Goal: Connect with others: Connect with other users

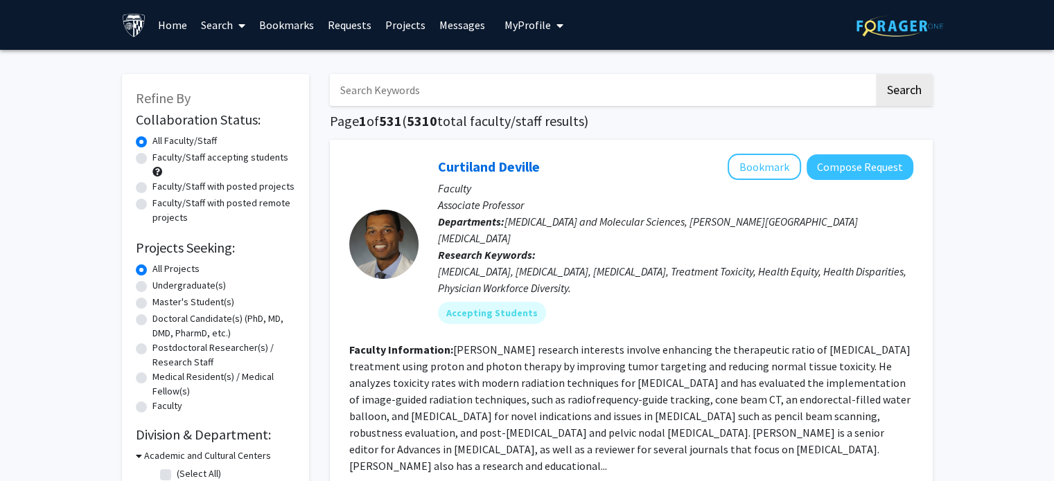
click at [307, 26] on link "Bookmarks" at bounding box center [286, 25] width 69 height 48
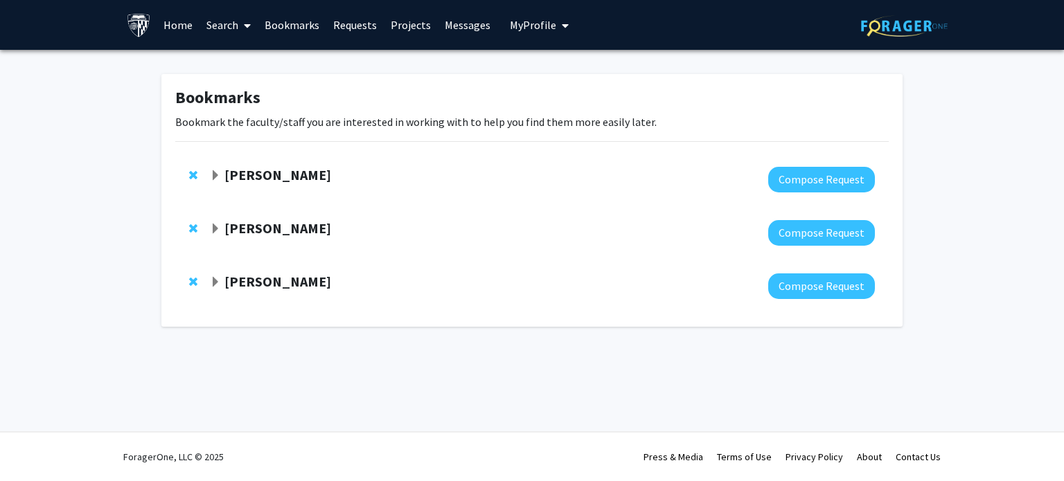
click at [220, 177] on span "Expand Ashley Kiemen Bookmark" at bounding box center [215, 175] width 11 height 11
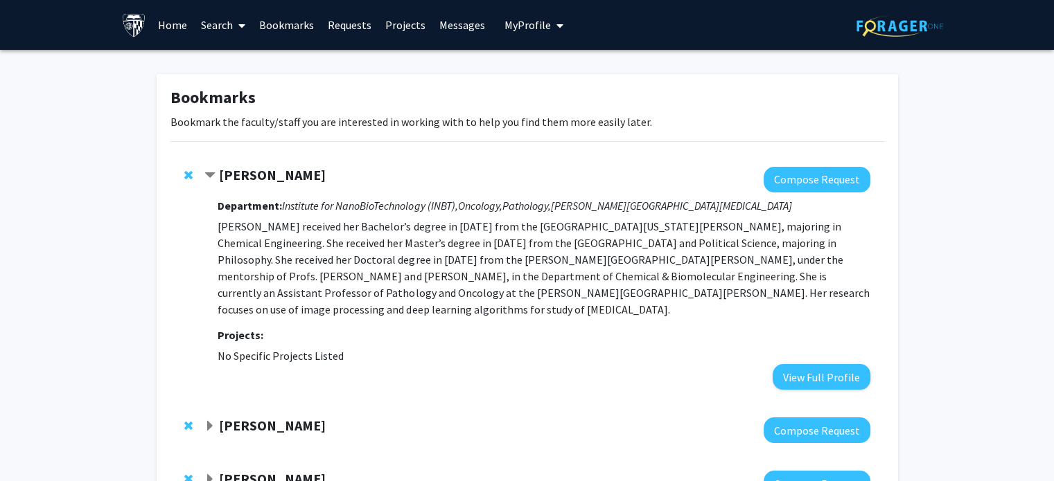
click at [271, 174] on strong "[PERSON_NAME]" at bounding box center [272, 174] width 107 height 17
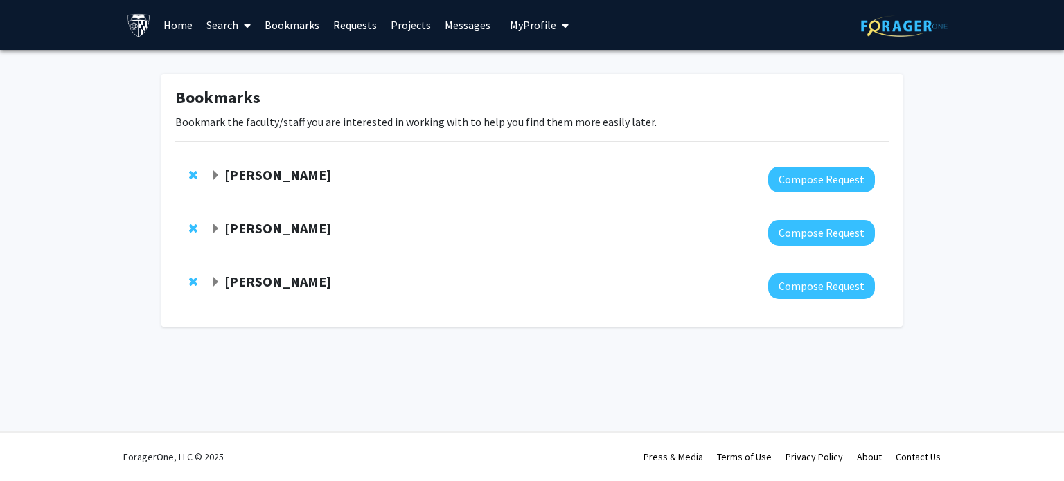
click at [271, 174] on strong "[PERSON_NAME]" at bounding box center [277, 174] width 107 height 17
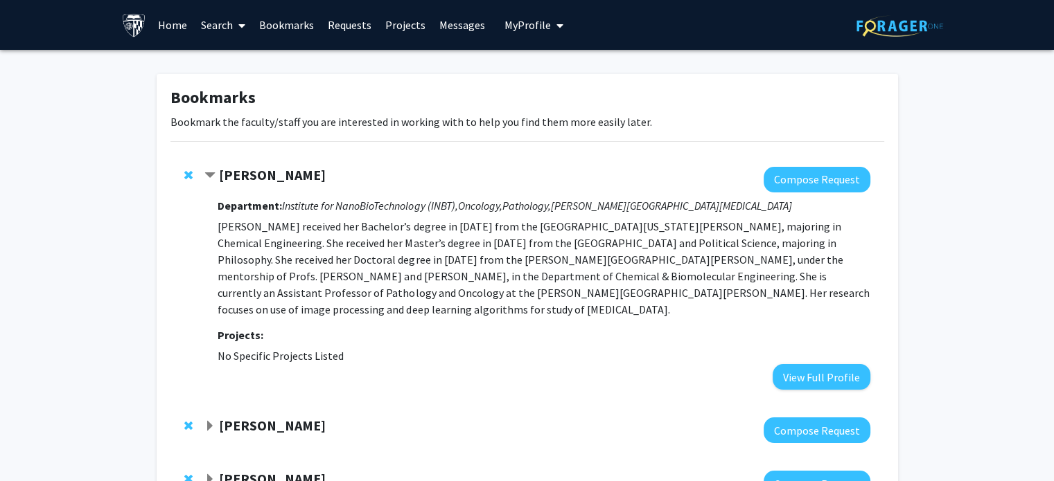
click at [269, 349] on span "No Specific Projects Listed" at bounding box center [280, 356] width 126 height 14
click at [839, 370] on button "View Full Profile" at bounding box center [821, 377] width 98 height 26
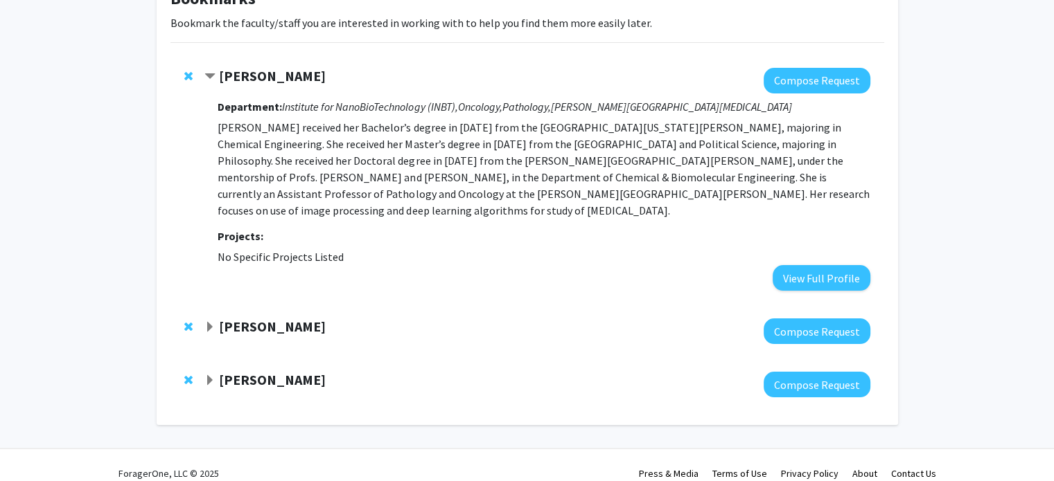
click at [212, 375] on span "Expand Arvind Pathak Bookmark" at bounding box center [209, 380] width 11 height 11
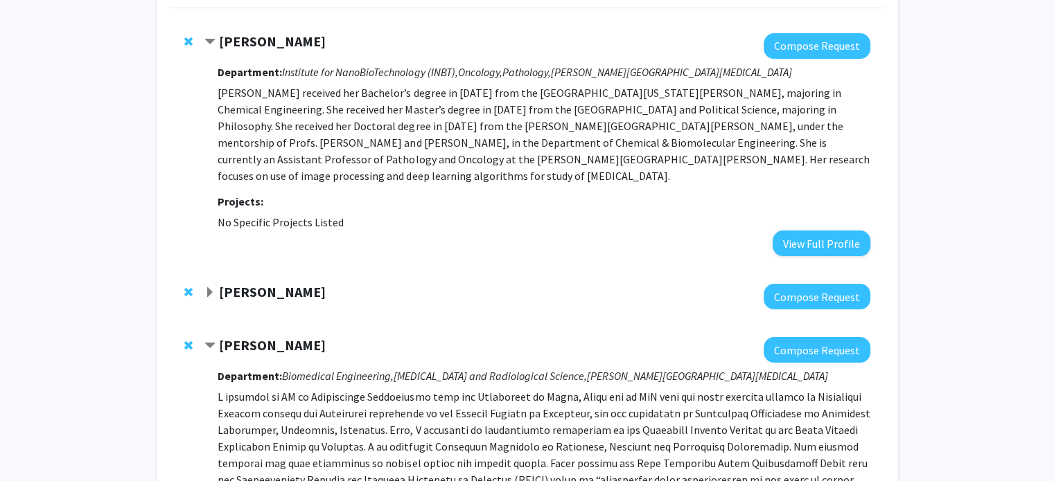
scroll to position [129, 0]
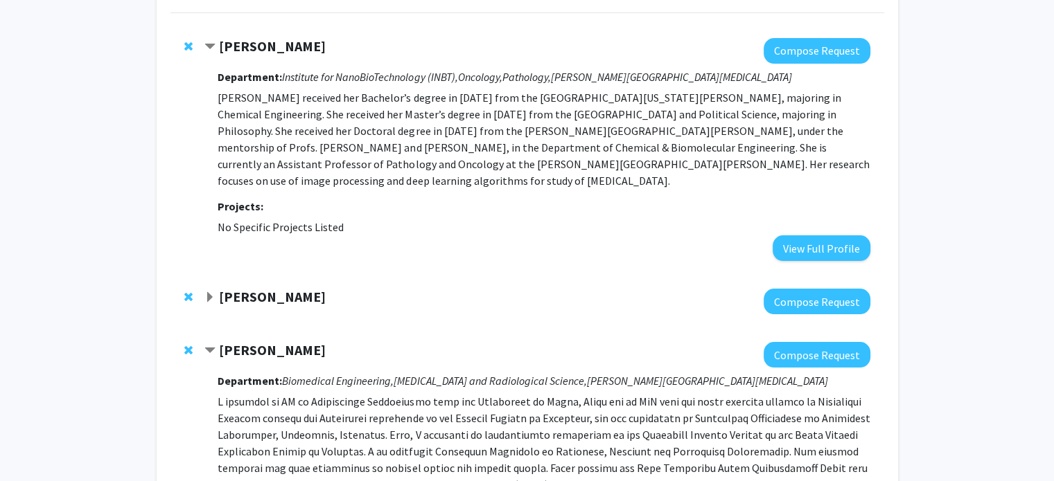
click at [210, 292] on span "Expand Yannis Paulus Bookmark" at bounding box center [209, 297] width 11 height 11
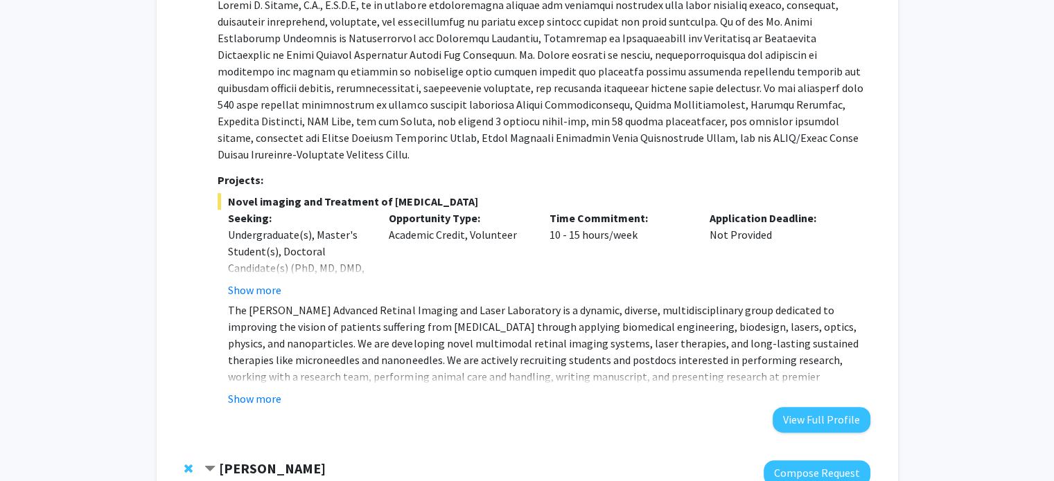
scroll to position [475, 0]
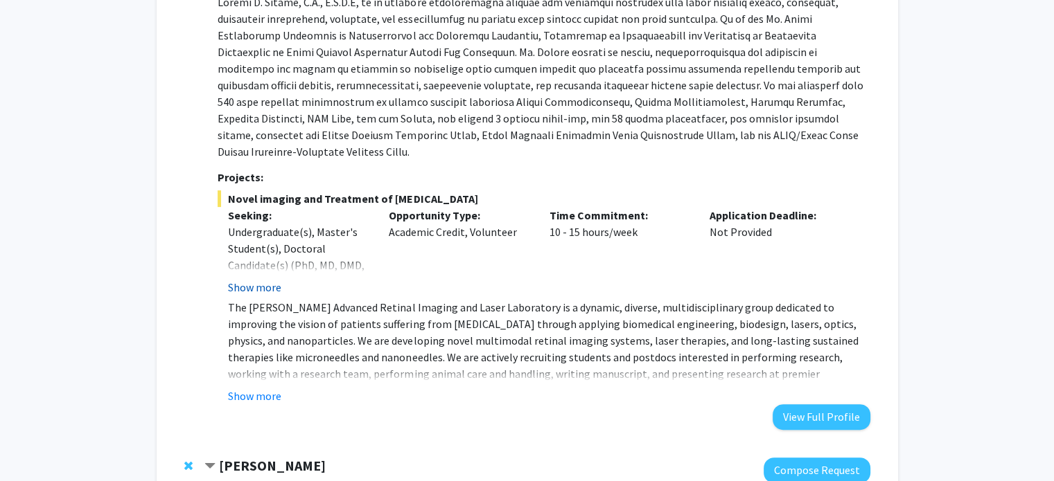
click at [256, 279] on button "Show more" at bounding box center [254, 287] width 53 height 17
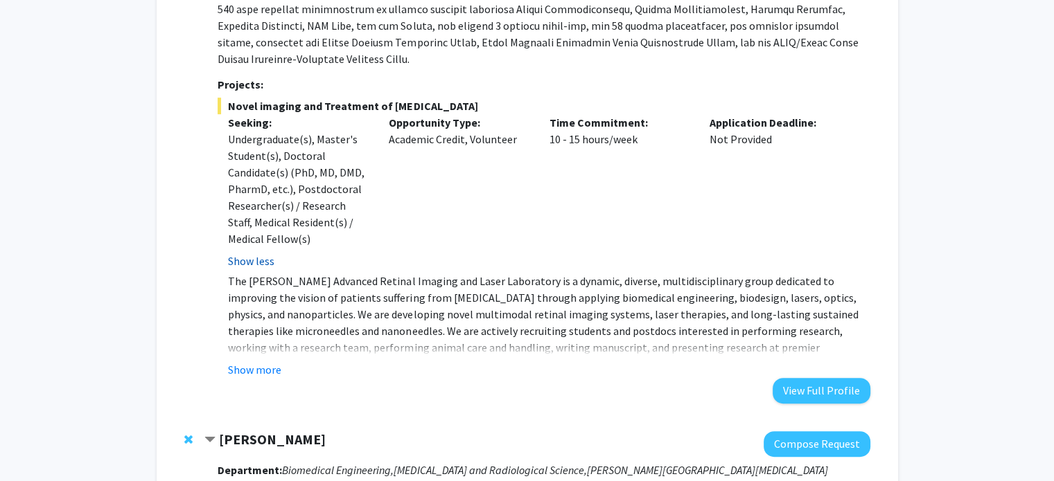
scroll to position [569, 0]
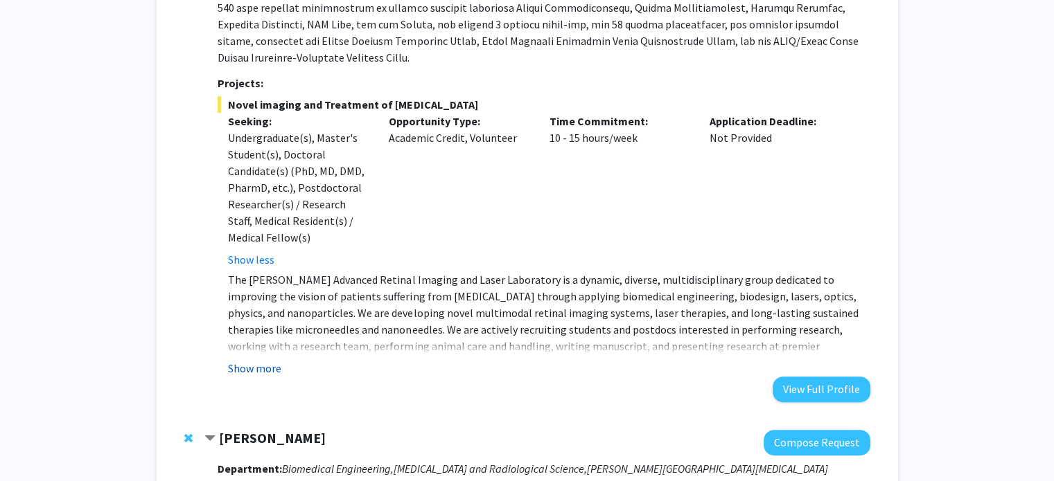
click at [274, 360] on button "Show more" at bounding box center [254, 368] width 53 height 17
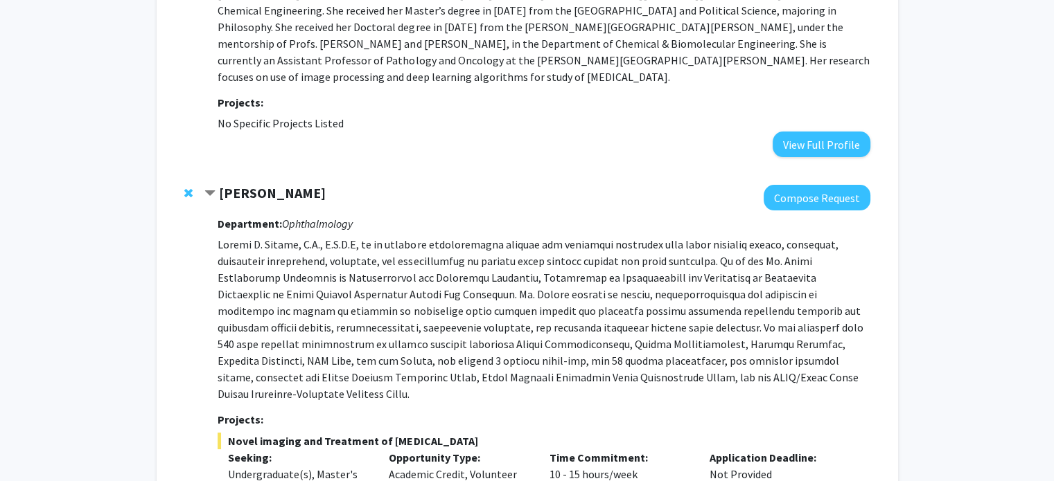
scroll to position [232, 0]
click at [809, 186] on button "Compose Request" at bounding box center [816, 199] width 107 height 26
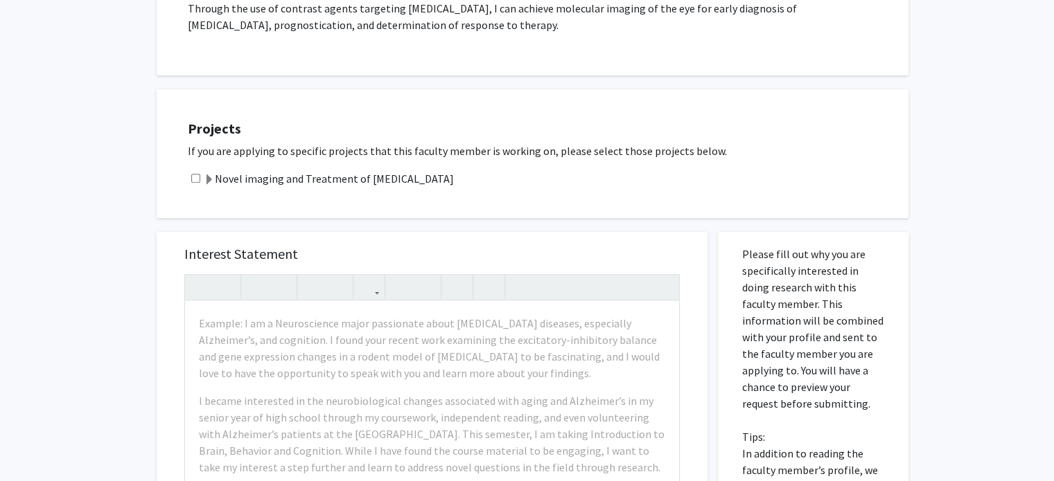
scroll to position [570, 0]
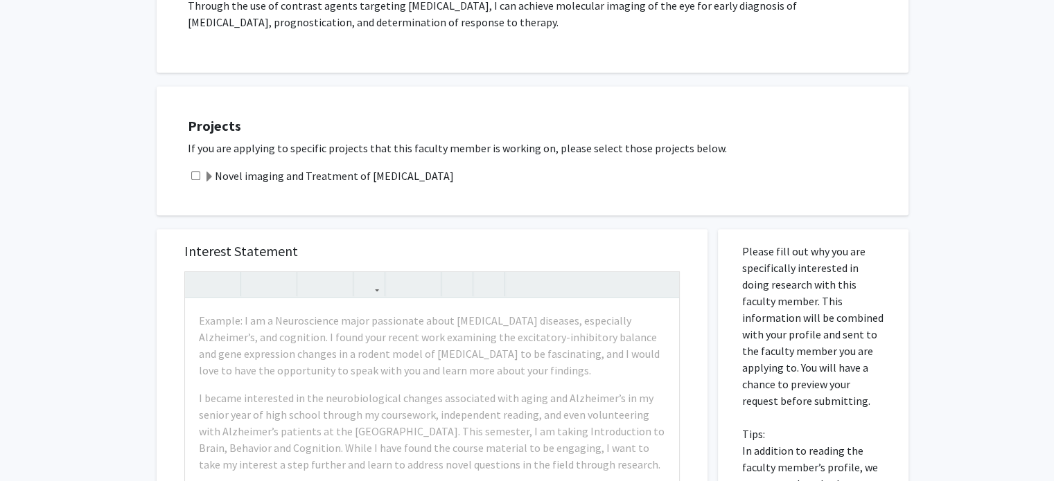
click at [196, 171] on input "checkbox" at bounding box center [195, 175] width 9 height 9
checkbox input "true"
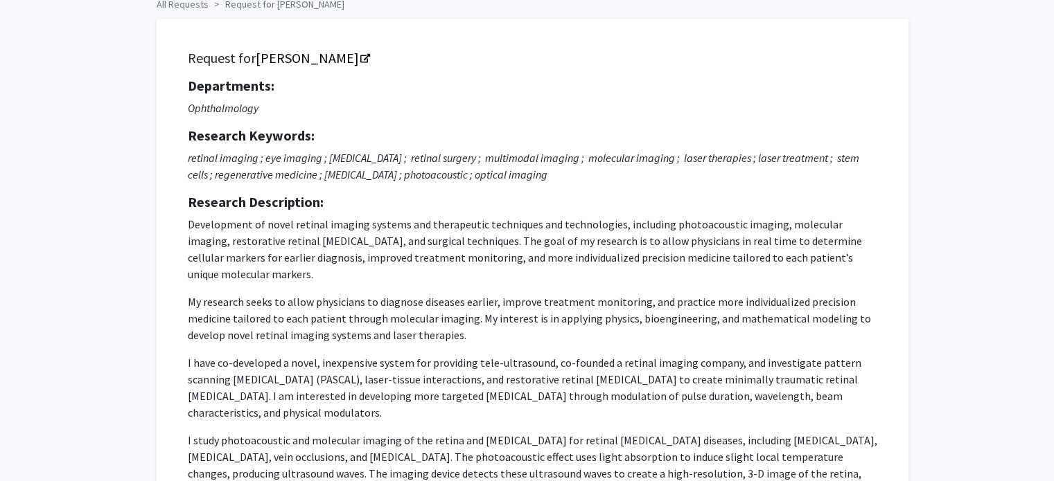
scroll to position [0, 0]
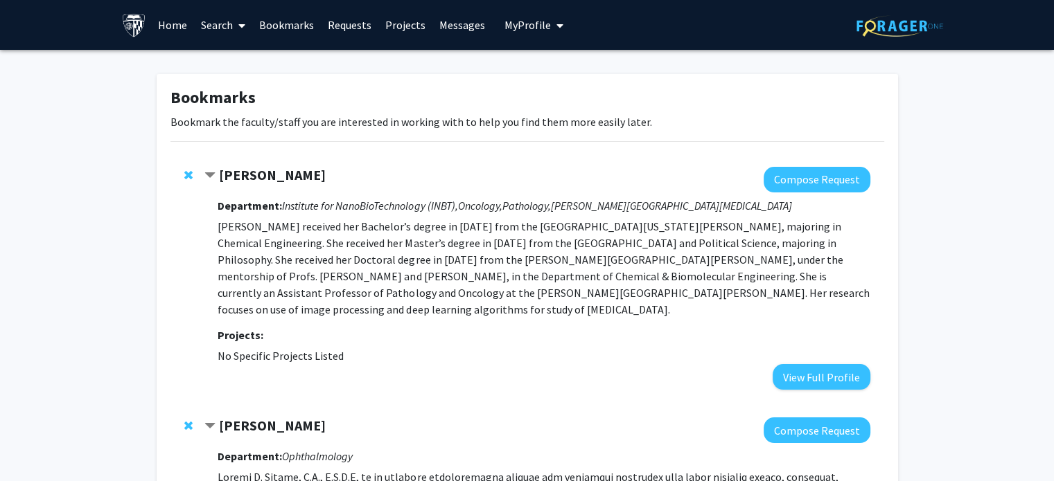
scroll to position [232, 0]
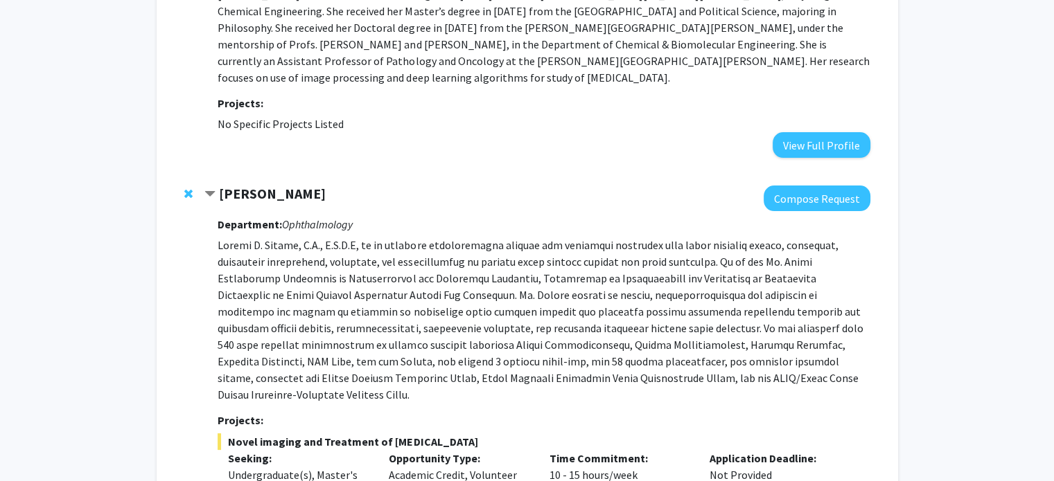
click at [261, 185] on strong "[PERSON_NAME]" at bounding box center [272, 193] width 107 height 17
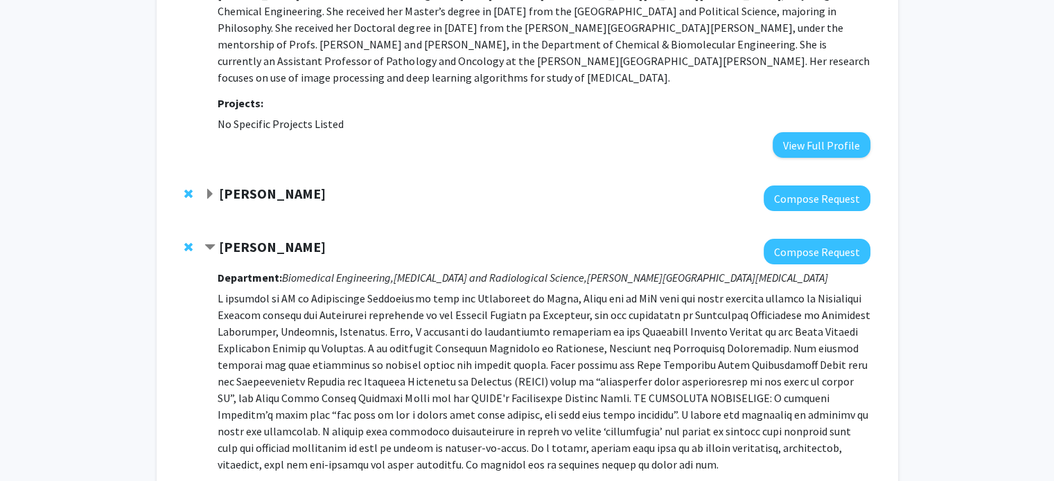
click at [261, 185] on strong "[PERSON_NAME]" at bounding box center [272, 193] width 107 height 17
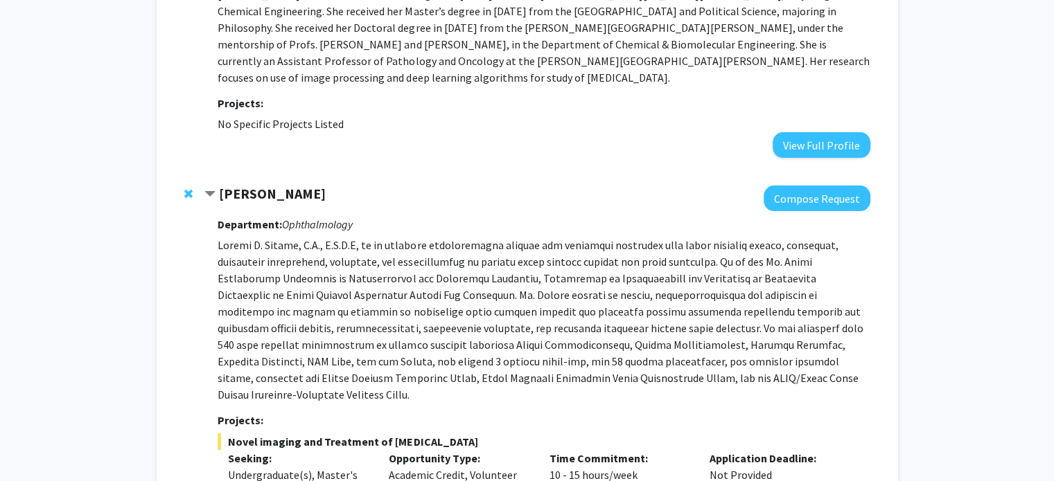
scroll to position [0, 0]
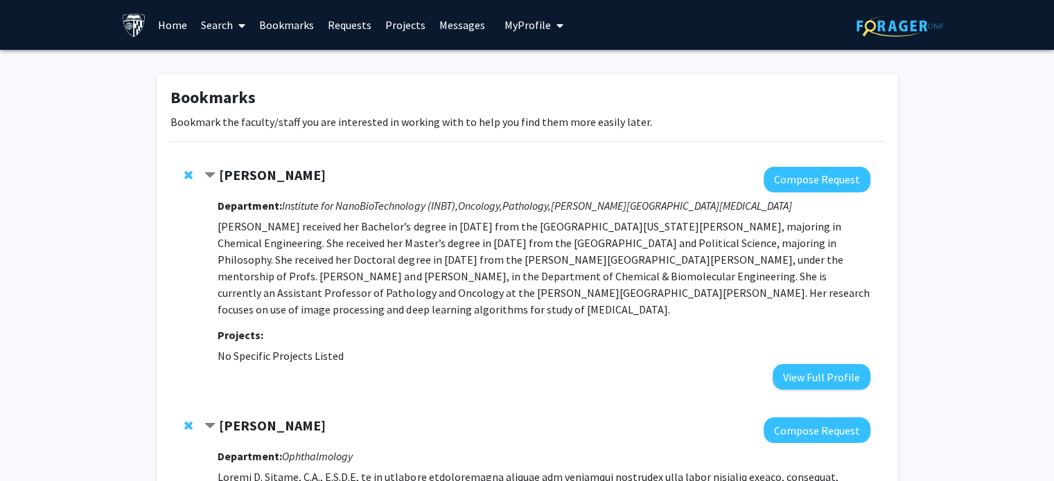
click at [211, 20] on link "Search" at bounding box center [223, 25] width 58 height 48
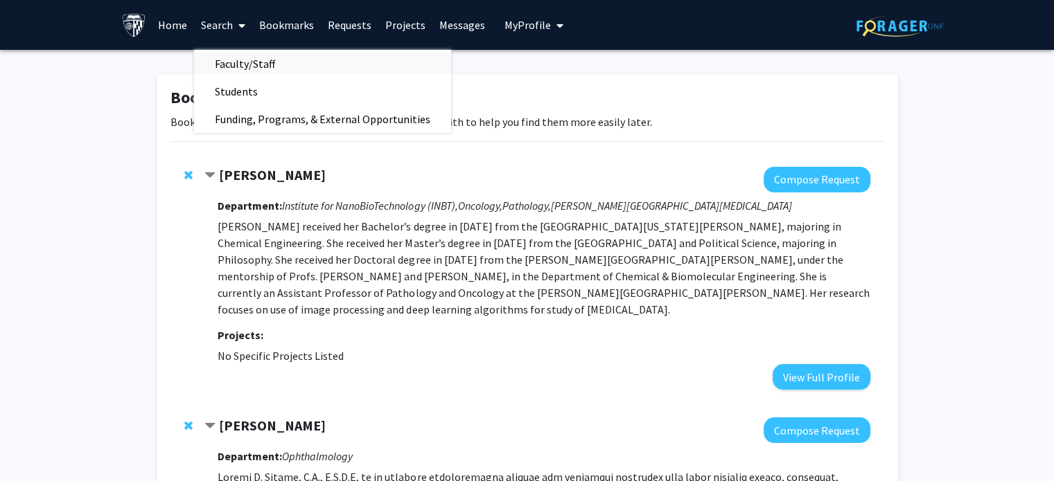
click at [248, 66] on span "Faculty/Staff" at bounding box center [245, 64] width 102 height 28
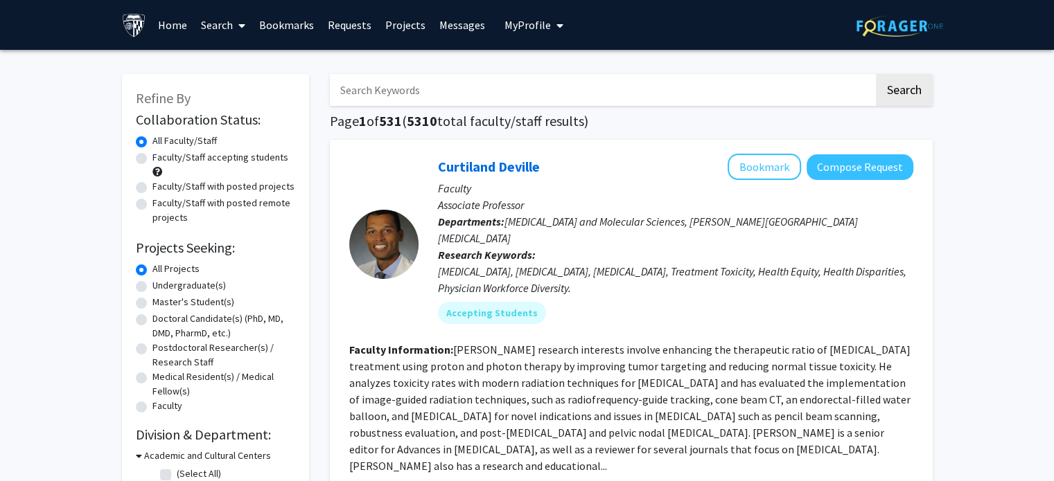
click at [407, 97] on input "Search Keywords" at bounding box center [602, 90] width 544 height 32
click at [875, 74] on button "Search" at bounding box center [903, 90] width 57 height 32
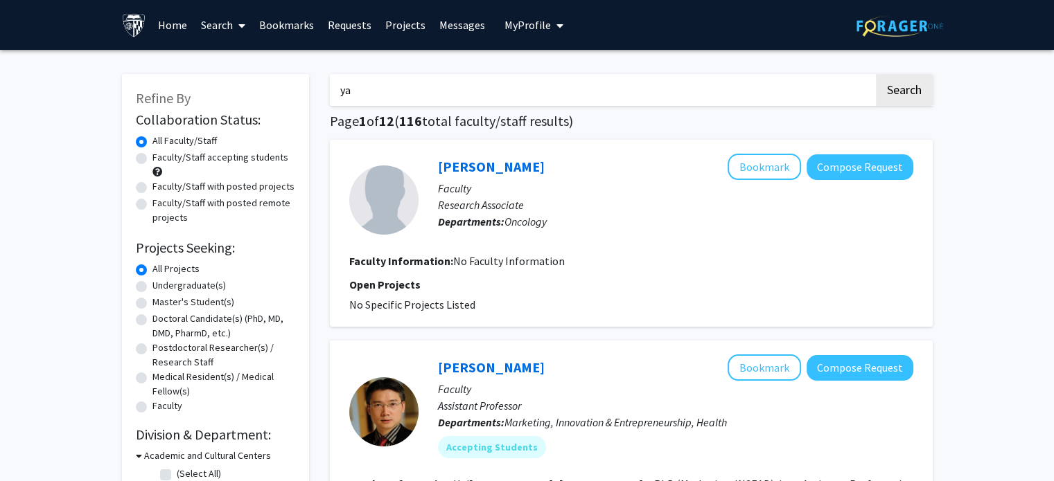
type input "y"
type input "[PERSON_NAME]"
click at [875, 74] on button "Search" at bounding box center [903, 90] width 57 height 32
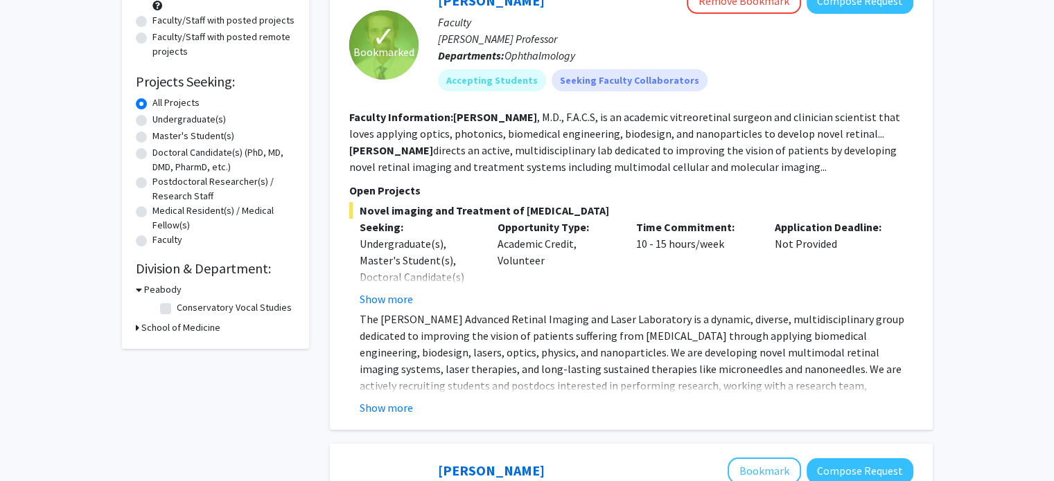
scroll to position [169, 0]
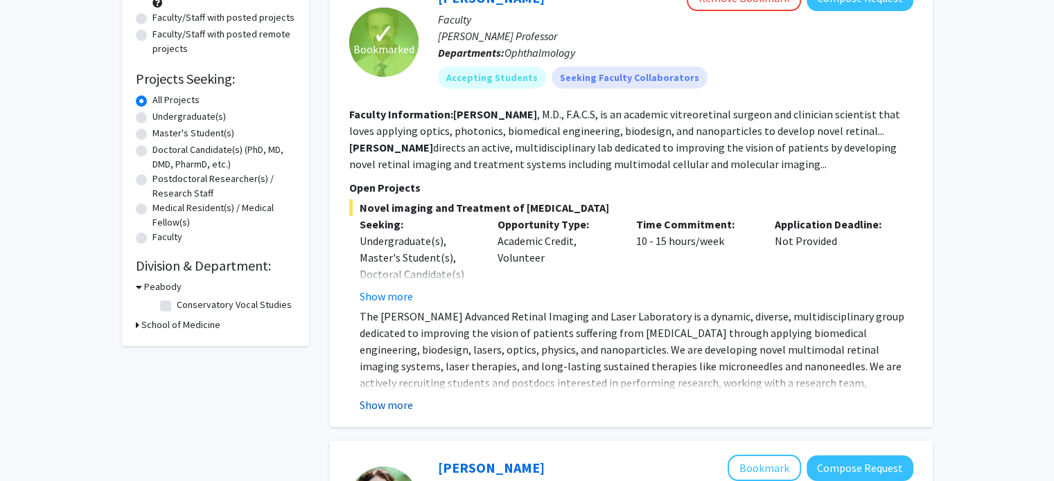
click at [378, 409] on button "Show more" at bounding box center [385, 405] width 53 height 17
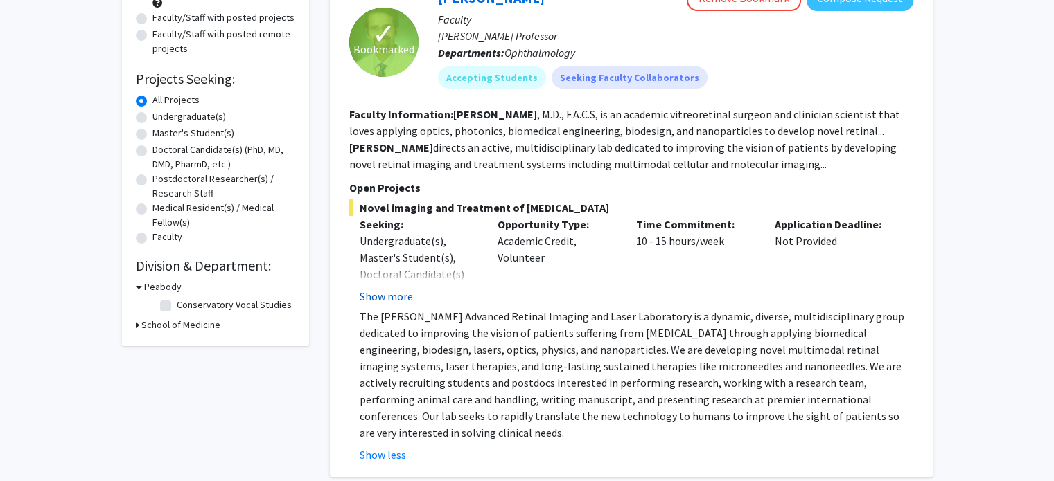
click at [391, 296] on button "Show more" at bounding box center [385, 296] width 53 height 17
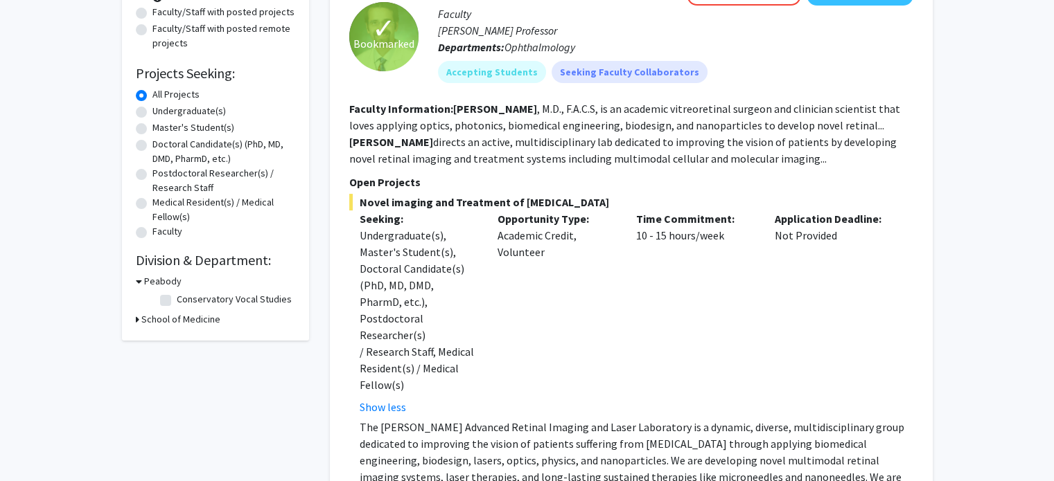
scroll to position [118, 0]
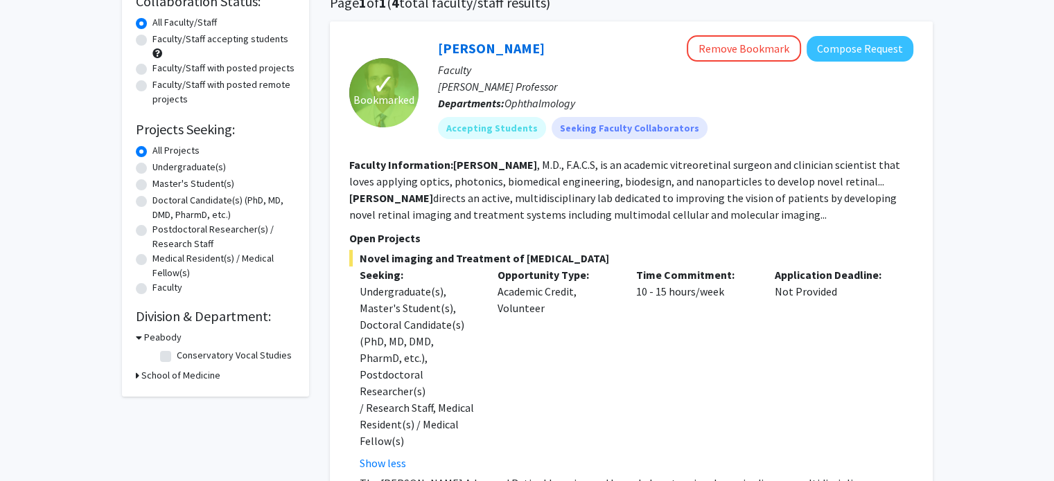
click at [542, 209] on fg-read-more "[PERSON_NAME] , M.D., F.A.C.S, is an academic vitreoretinal surgeon and clinici…" at bounding box center [624, 190] width 551 height 64
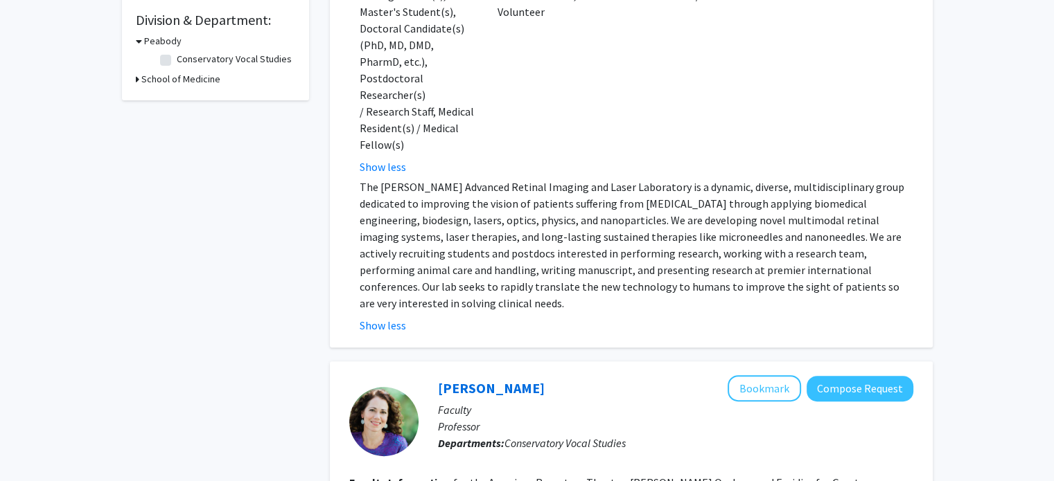
scroll to position [416, 0]
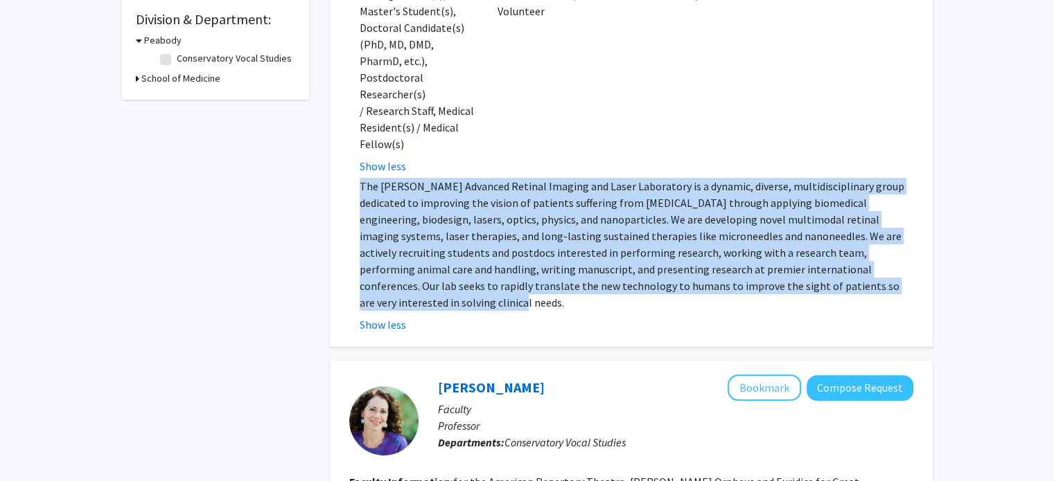
drag, startPoint x: 359, startPoint y: 152, endPoint x: 834, endPoint y: 244, distance: 483.3
click at [834, 244] on p "The [PERSON_NAME] Advanced Retinal Imaging and Laser Laboratory is a dynamic, d…" at bounding box center [635, 244] width 553 height 133
copy p "The [PERSON_NAME] Advanced Retinal Imaging and Laser Laboratory is a dynamic, d…"
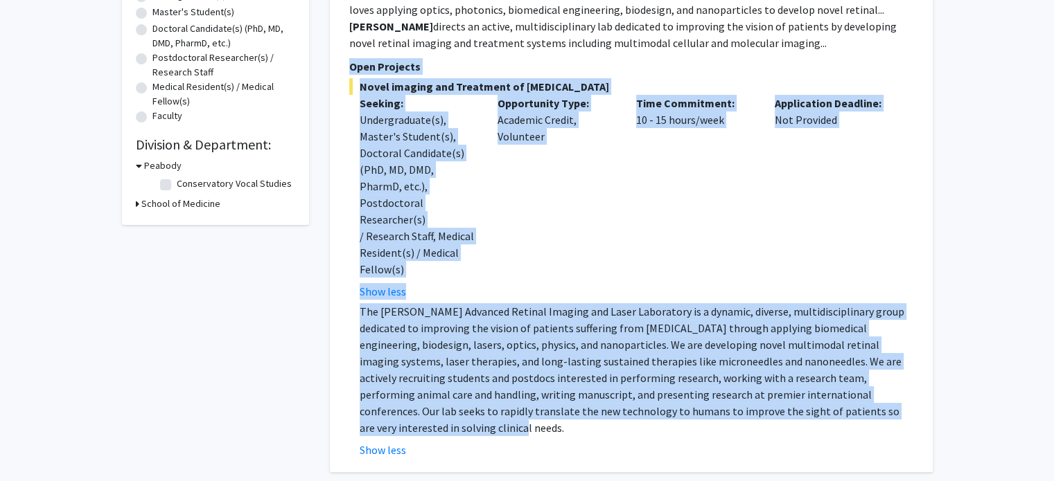
drag, startPoint x: 348, startPoint y: 66, endPoint x: 843, endPoint y: 375, distance: 583.7
click at [843, 375] on div "✓ Bookmarked [PERSON_NAME] Remove Bookmark Compose Request Faculty [PERSON_NAME…" at bounding box center [631, 161] width 603 height 623
copy section "Lore Ipsumdol Sitam consect adi Elitseddo ei Tem Incididu Utlabor: Etdoloremagn…"
click at [535, 217] on div "Opportunity Type: Academic Credit, Volunteer" at bounding box center [556, 197] width 139 height 205
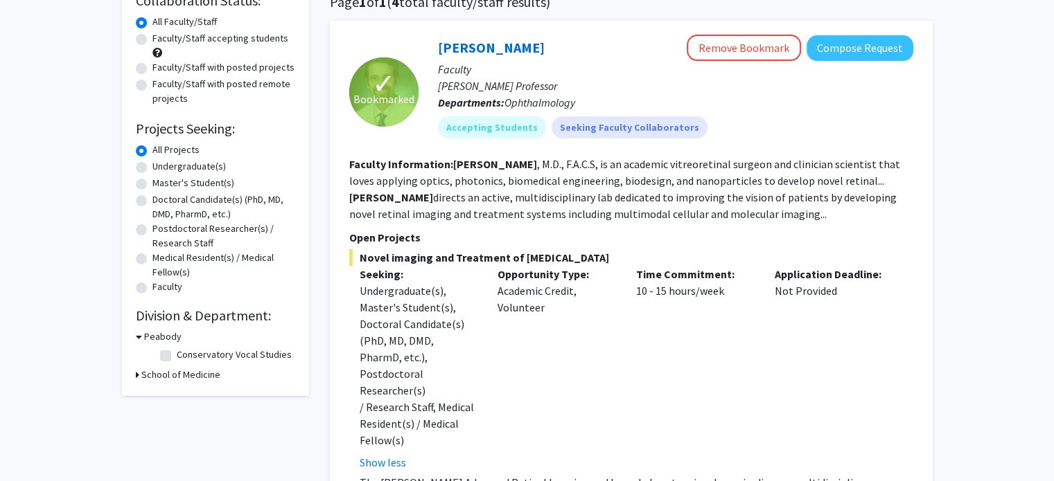
scroll to position [114, 0]
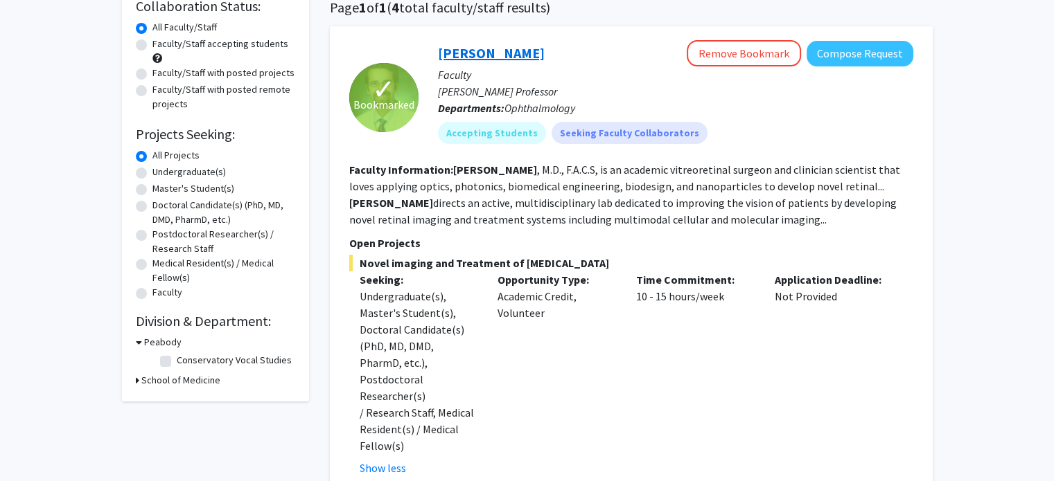
click at [474, 49] on link "[PERSON_NAME]" at bounding box center [491, 52] width 107 height 17
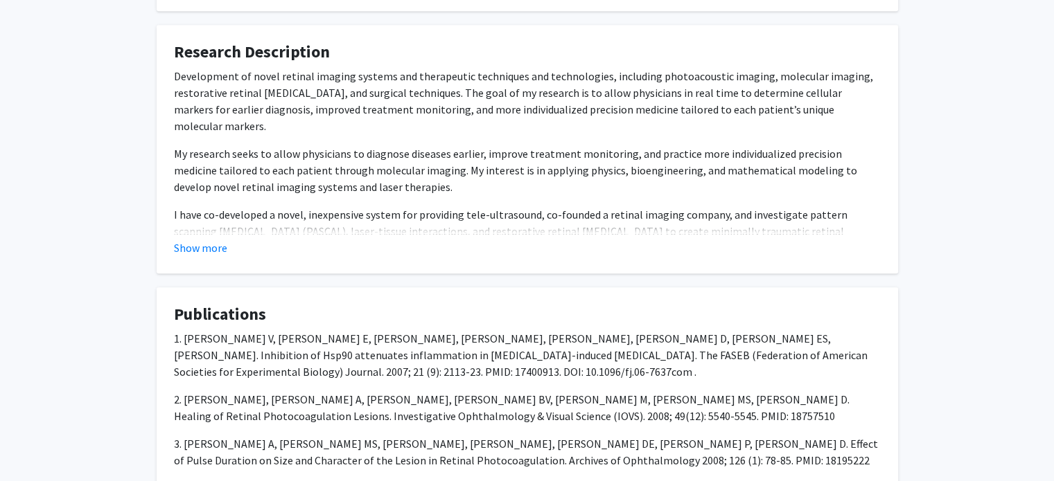
scroll to position [860, 0]
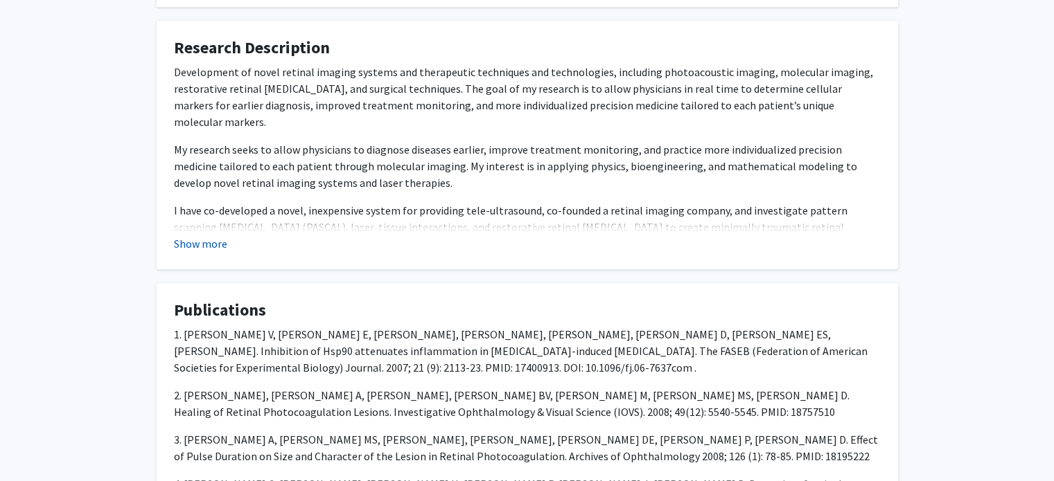
click at [207, 245] on button "Show more" at bounding box center [200, 243] width 53 height 17
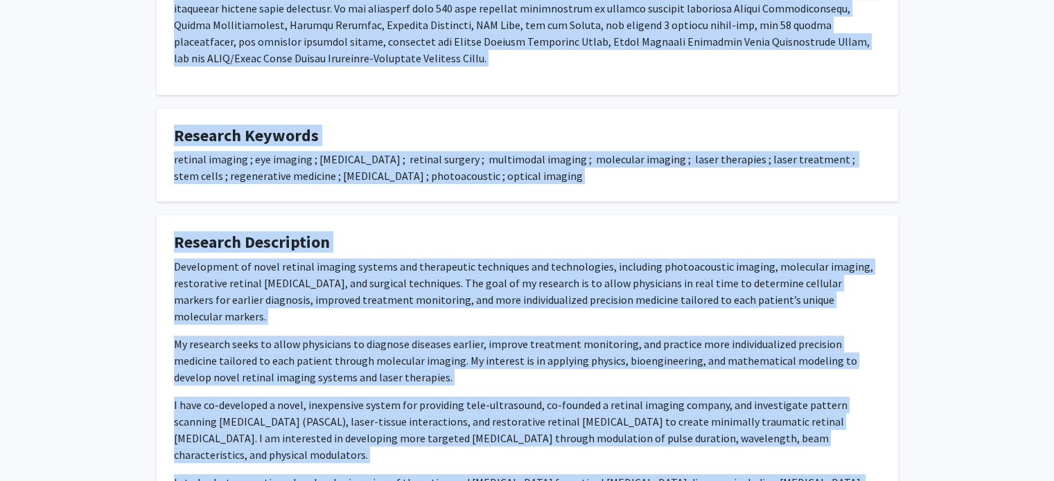
scroll to position [810, 0]
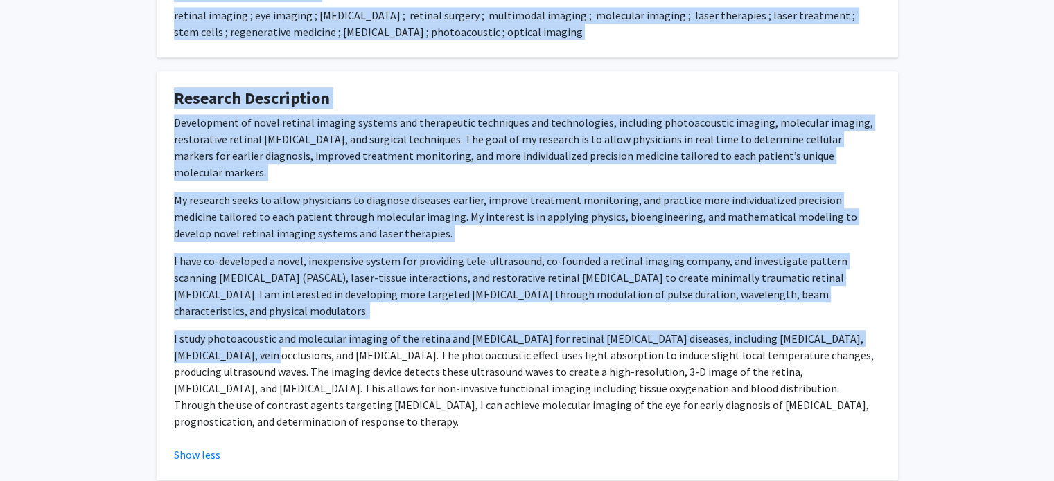
drag, startPoint x: 172, startPoint y: 127, endPoint x: 283, endPoint y: 398, distance: 292.6
click at [283, 398] on div "[PERSON_NAME] Remove Bookmark Compose Request Titles: [PERSON_NAME] Professor D…" at bounding box center [527, 187] width 762 height 1872
copy div "[PERSON_NAME], M.D., F.A.C.S, is an academic vitreoretinal surgeon and clinicia…"
click at [385, 224] on div "Development of novel retinal imaging systems and therapeutic techniques and tec…" at bounding box center [527, 272] width 706 height 316
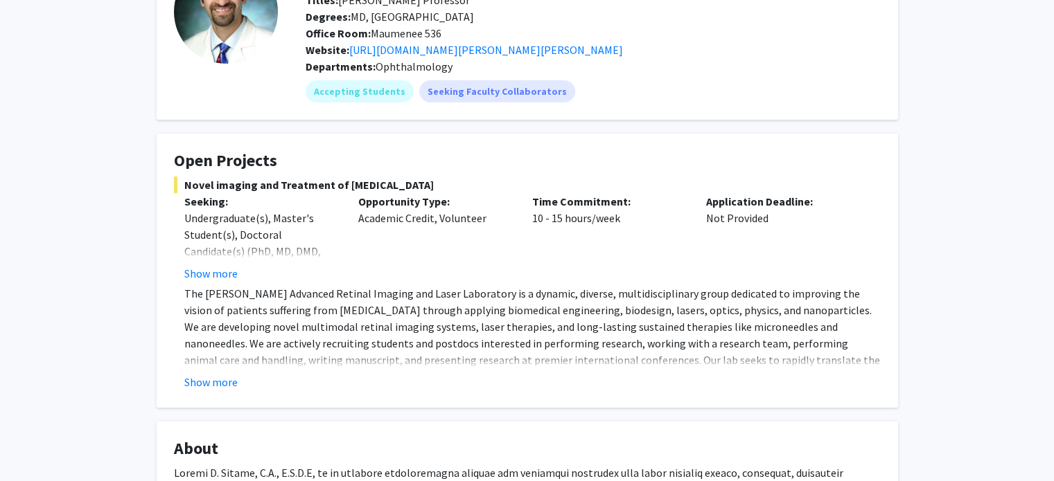
scroll to position [117, 0]
click at [206, 375] on button "Show more" at bounding box center [210, 383] width 53 height 17
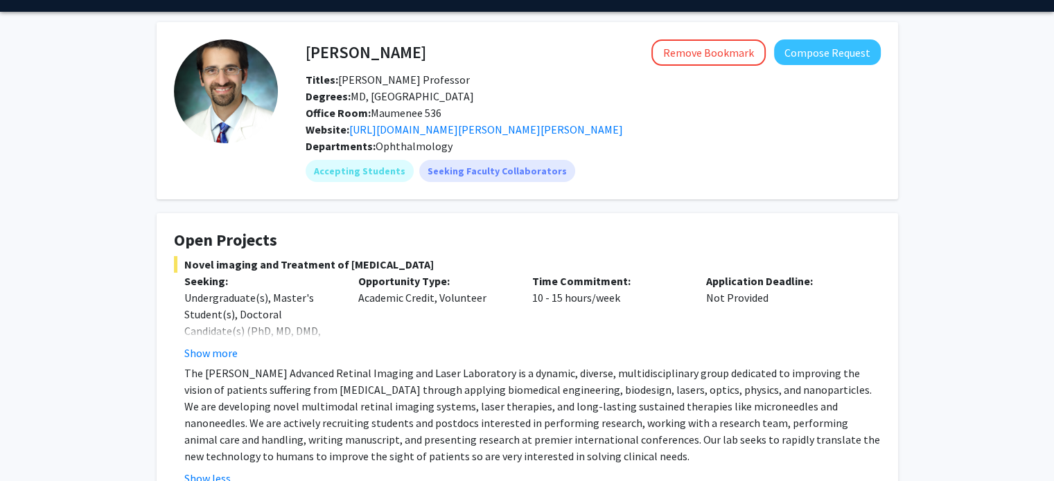
scroll to position [0, 0]
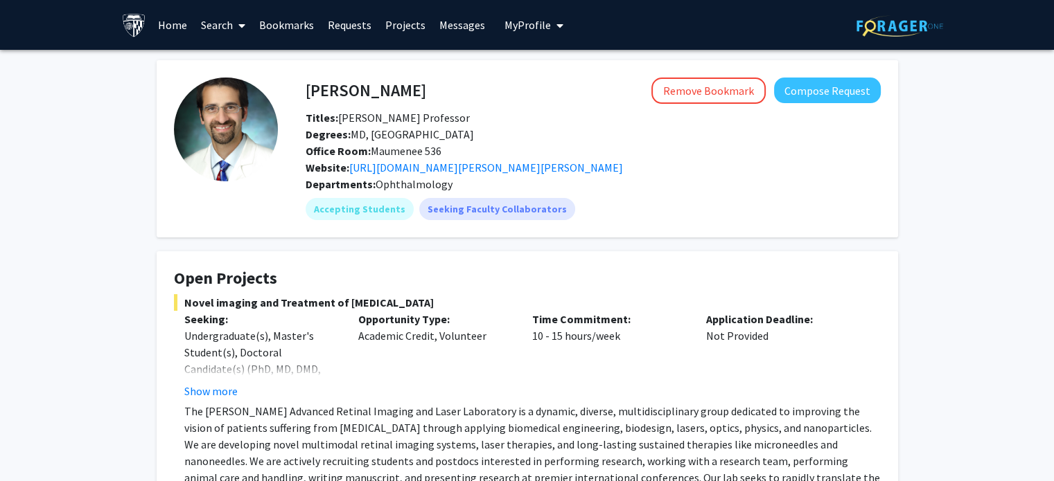
click at [266, 15] on link "Bookmarks" at bounding box center [286, 25] width 69 height 48
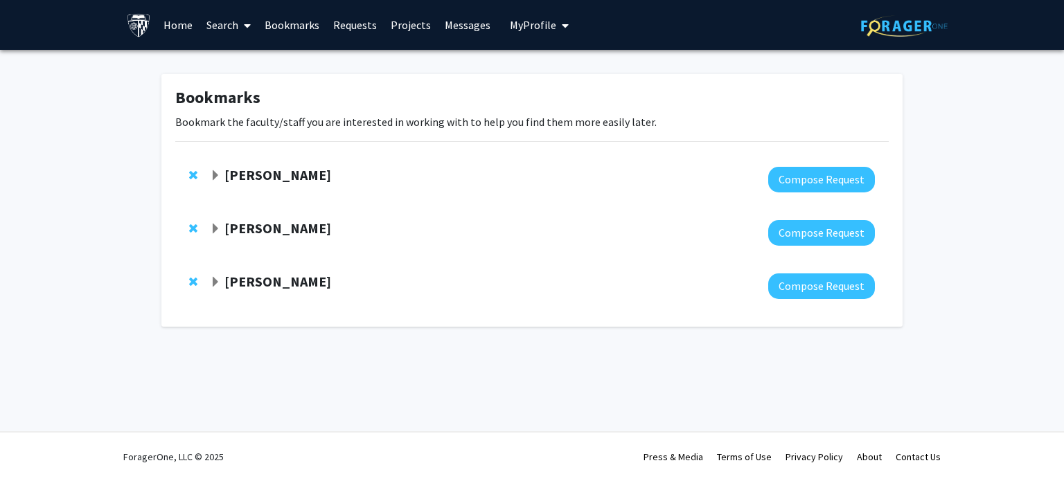
click at [216, 281] on span "Expand Arvind Pathak Bookmark" at bounding box center [215, 282] width 11 height 11
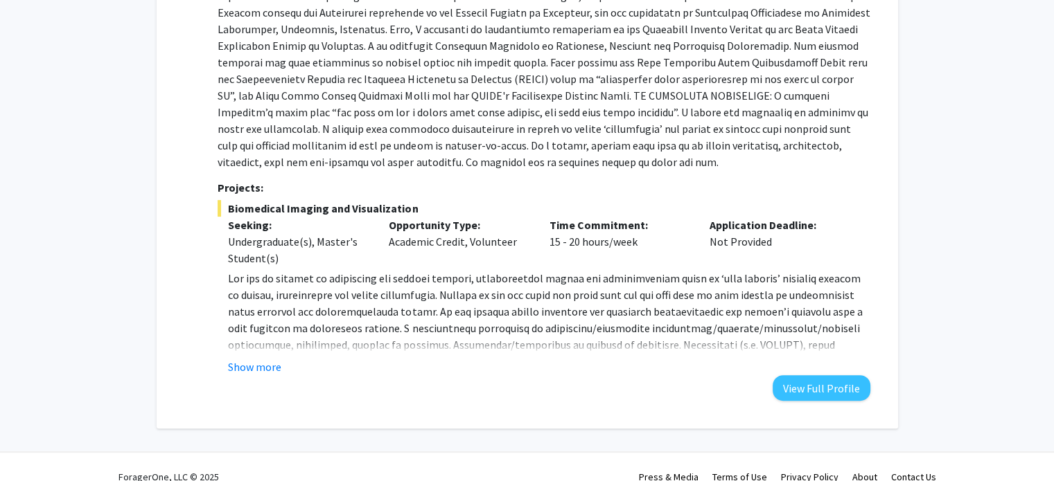
scroll to position [355, 0]
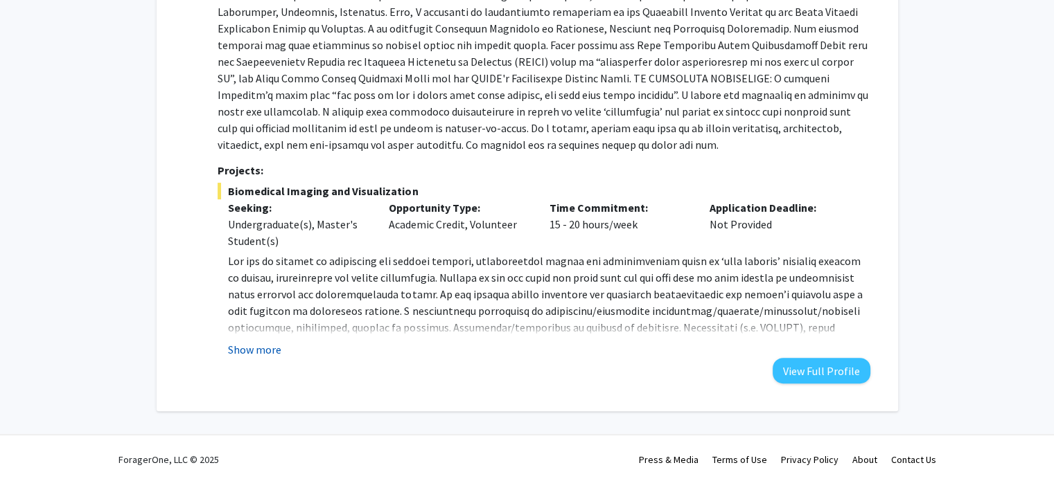
click at [246, 347] on button "Show more" at bounding box center [254, 349] width 53 height 17
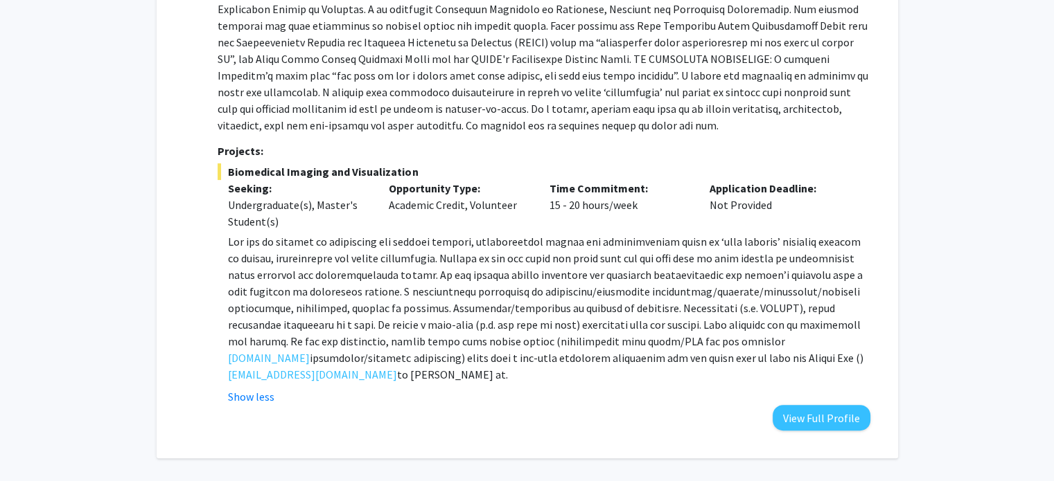
scroll to position [378, 0]
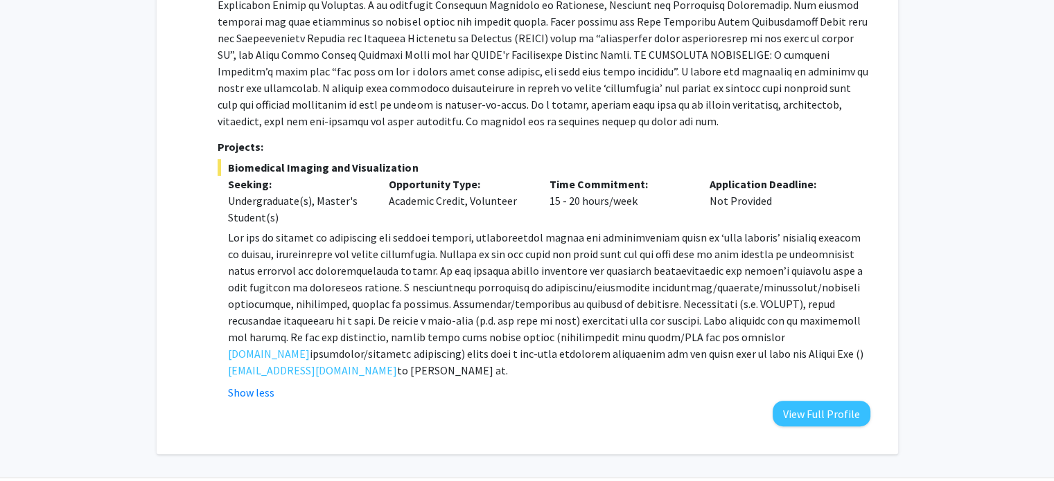
drag, startPoint x: 219, startPoint y: 80, endPoint x: 375, endPoint y: 373, distance: 332.2
click at [375, 373] on div "[PERSON_NAME] Compose Request Department: Biomedical Engineering, [MEDICAL_DATA…" at bounding box center [536, 160] width 665 height 531
copy div "Loremi Dolors Ametcon Adipisc Elitseddoe: Temporinci Utlaboreetd, Magnaaliq eni…"
click at [513, 387] on div "Show less" at bounding box center [548, 392] width 641 height 17
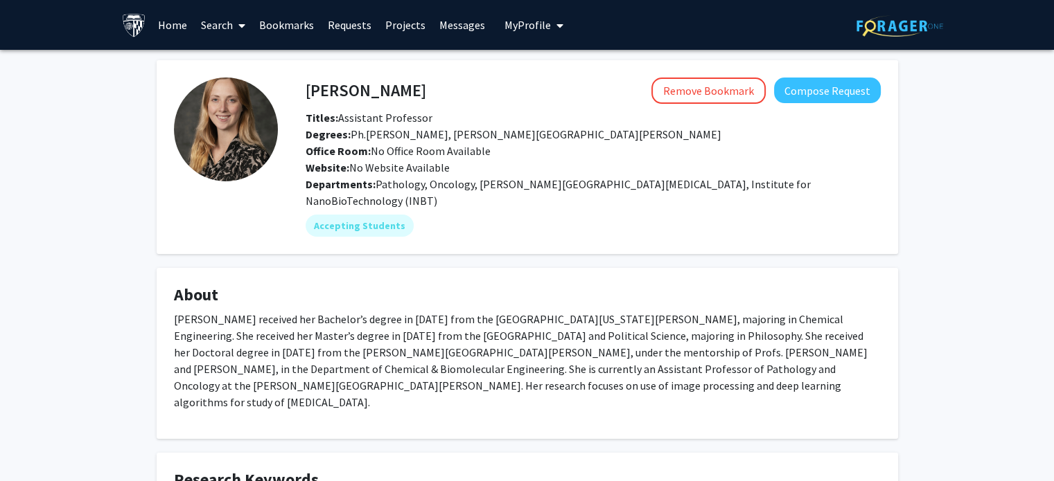
click at [225, 16] on link "Search" at bounding box center [223, 25] width 58 height 48
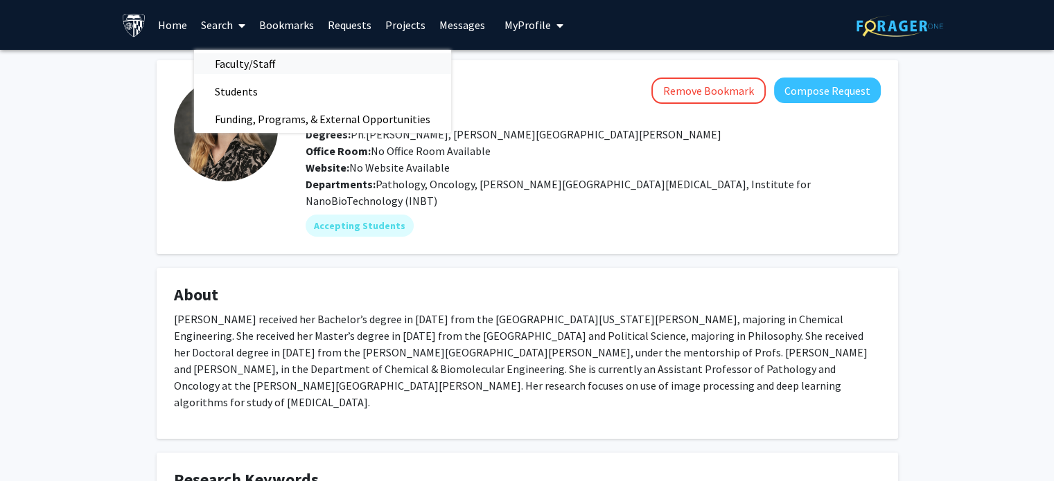
click at [238, 62] on span "Faculty/Staff" at bounding box center [245, 64] width 102 height 28
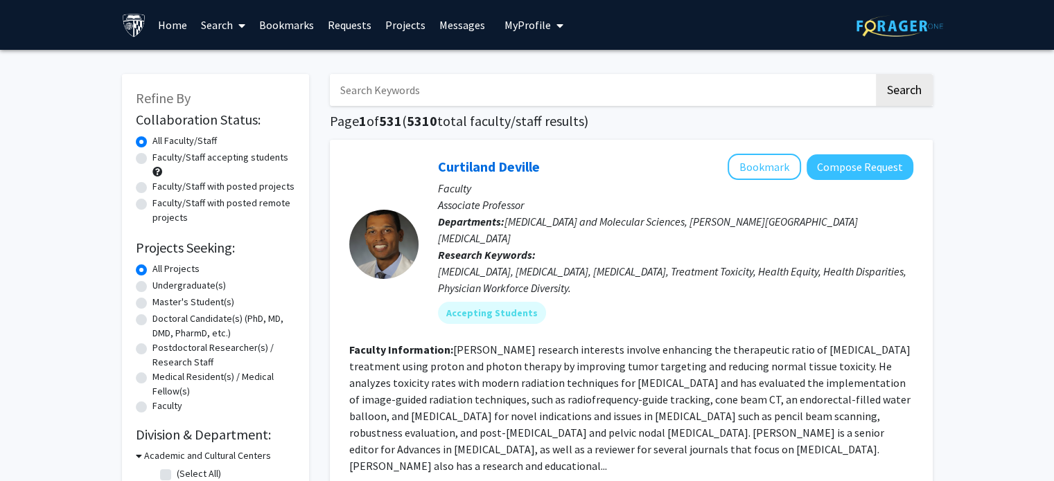
click at [391, 90] on input "Search Keywords" at bounding box center [602, 90] width 544 height 32
type input "ashley"
click at [897, 88] on button "Search" at bounding box center [903, 90] width 57 height 32
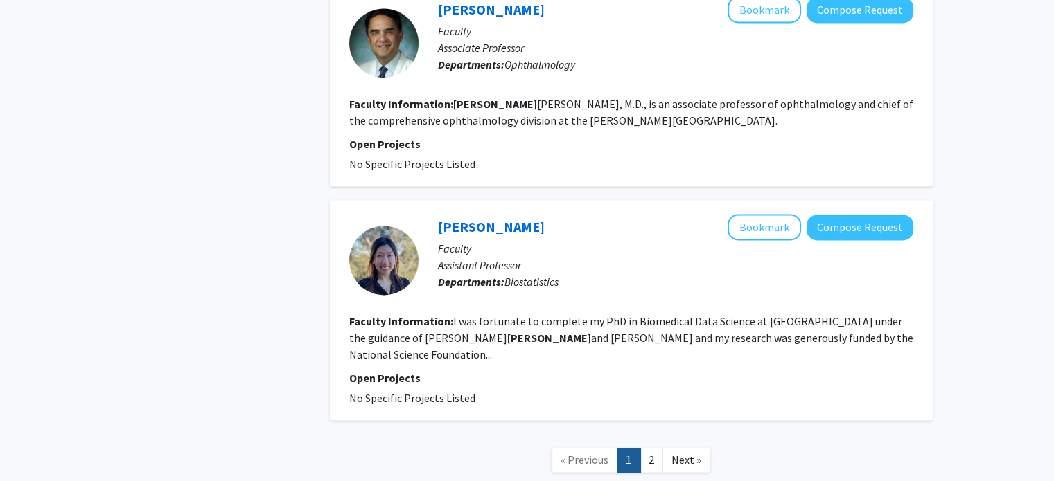
scroll to position [2023, 0]
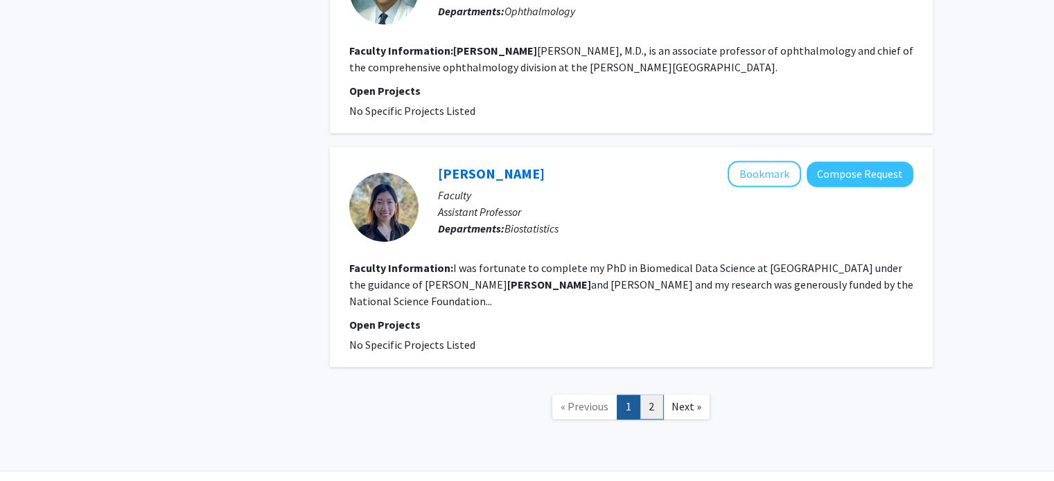
click at [657, 395] on link "2" at bounding box center [651, 407] width 24 height 24
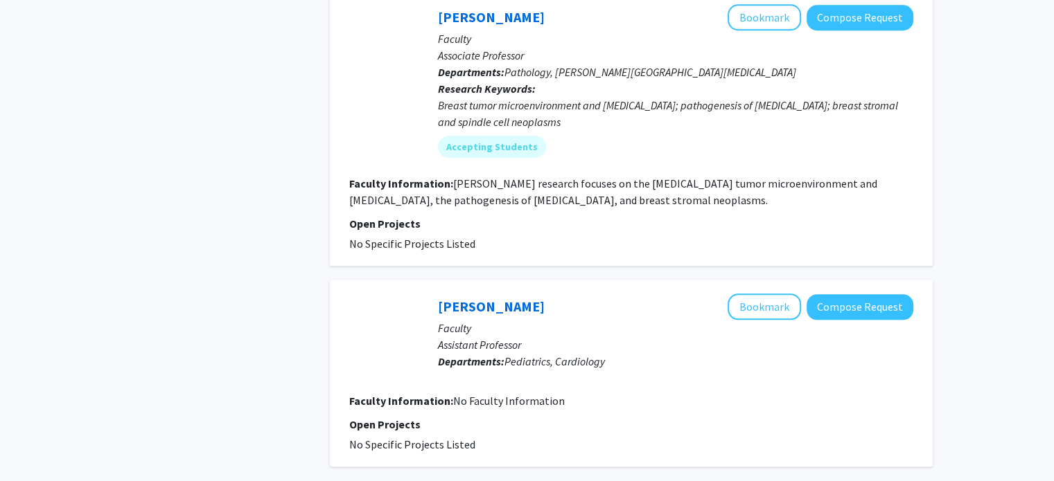
scroll to position [1371, 0]
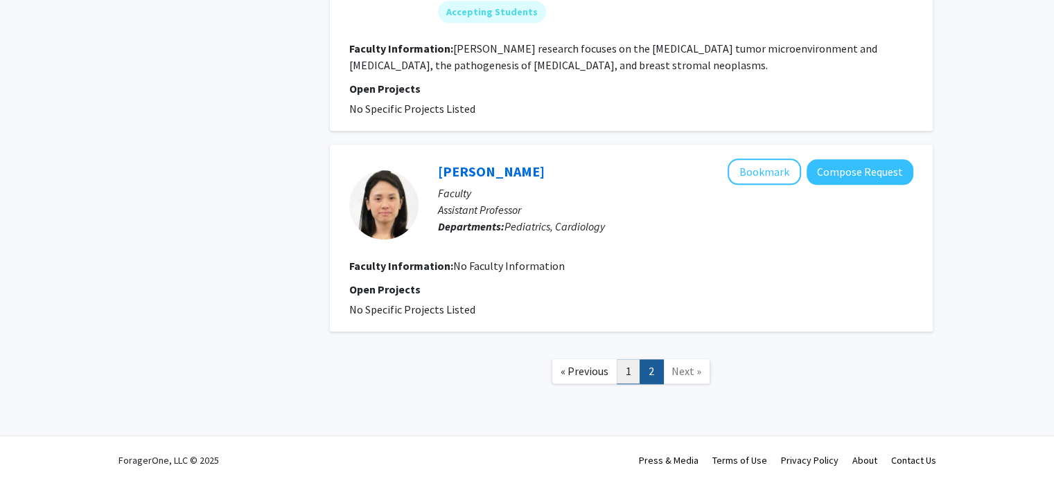
click at [631, 370] on link "1" at bounding box center [628, 371] width 24 height 24
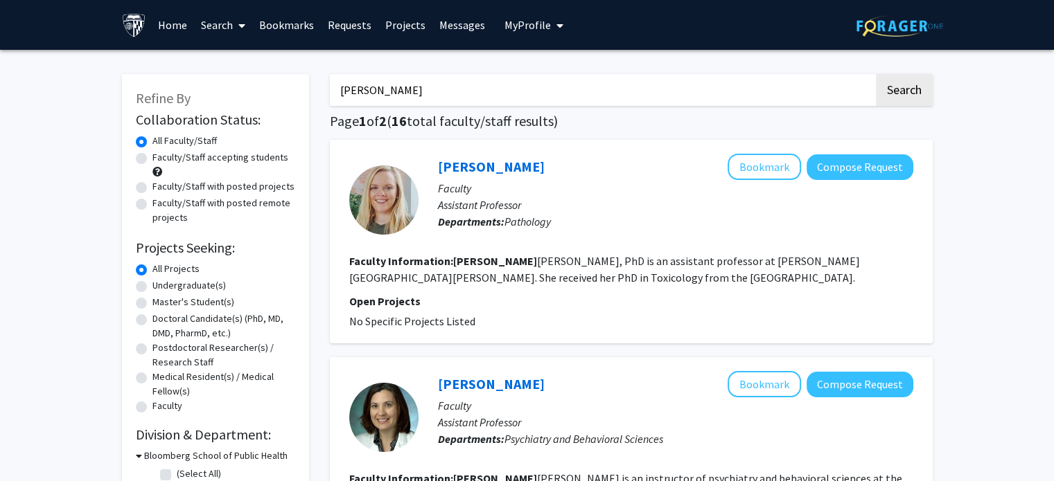
click at [386, 94] on input "ashley" at bounding box center [602, 90] width 544 height 32
